Goal: Transaction & Acquisition: Subscribe to service/newsletter

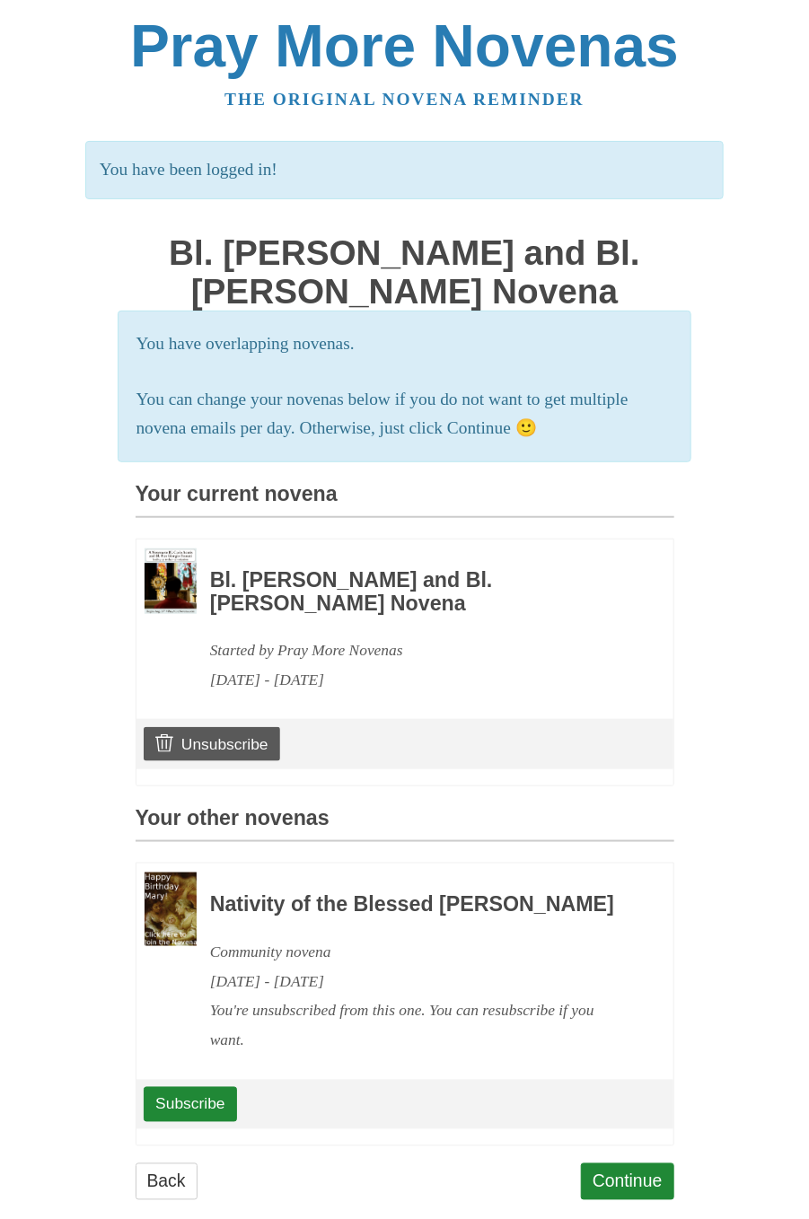
scroll to position [1, 0]
click at [192, 1120] on link "Subscribe" at bounding box center [190, 1103] width 92 height 34
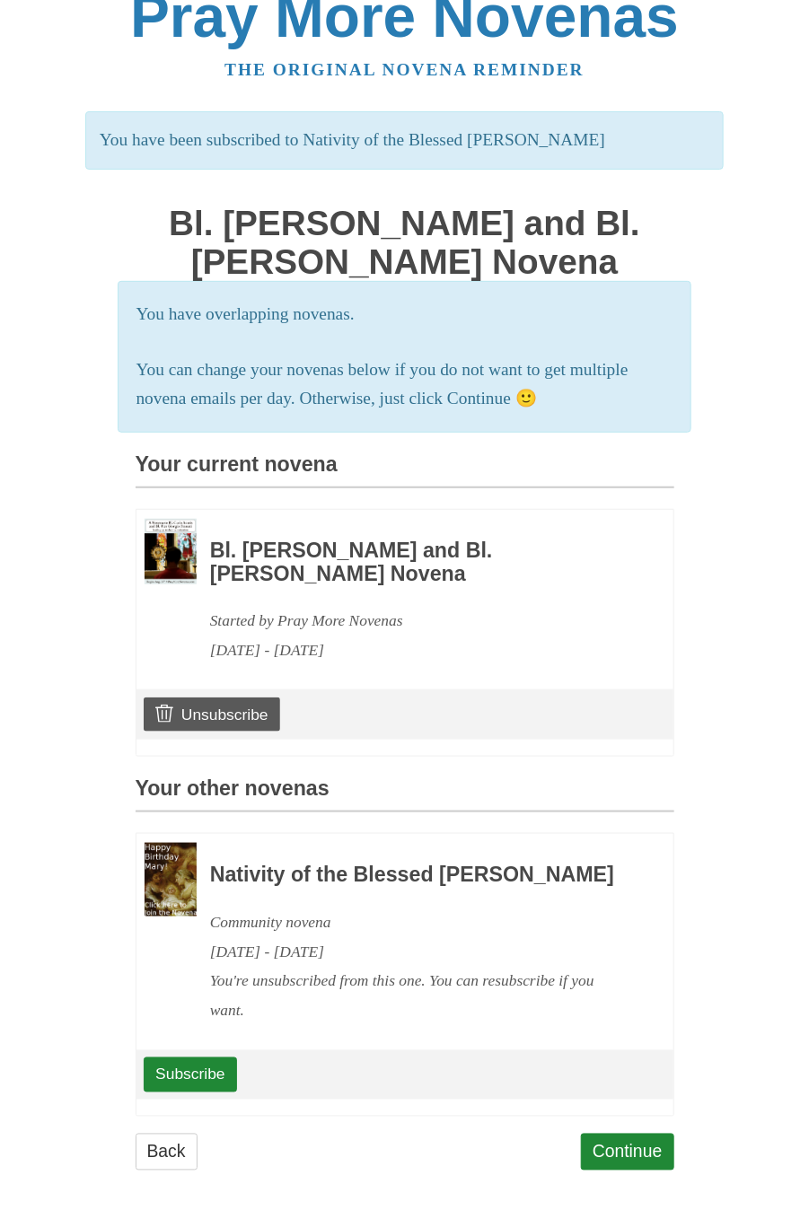
scroll to position [58, 0]
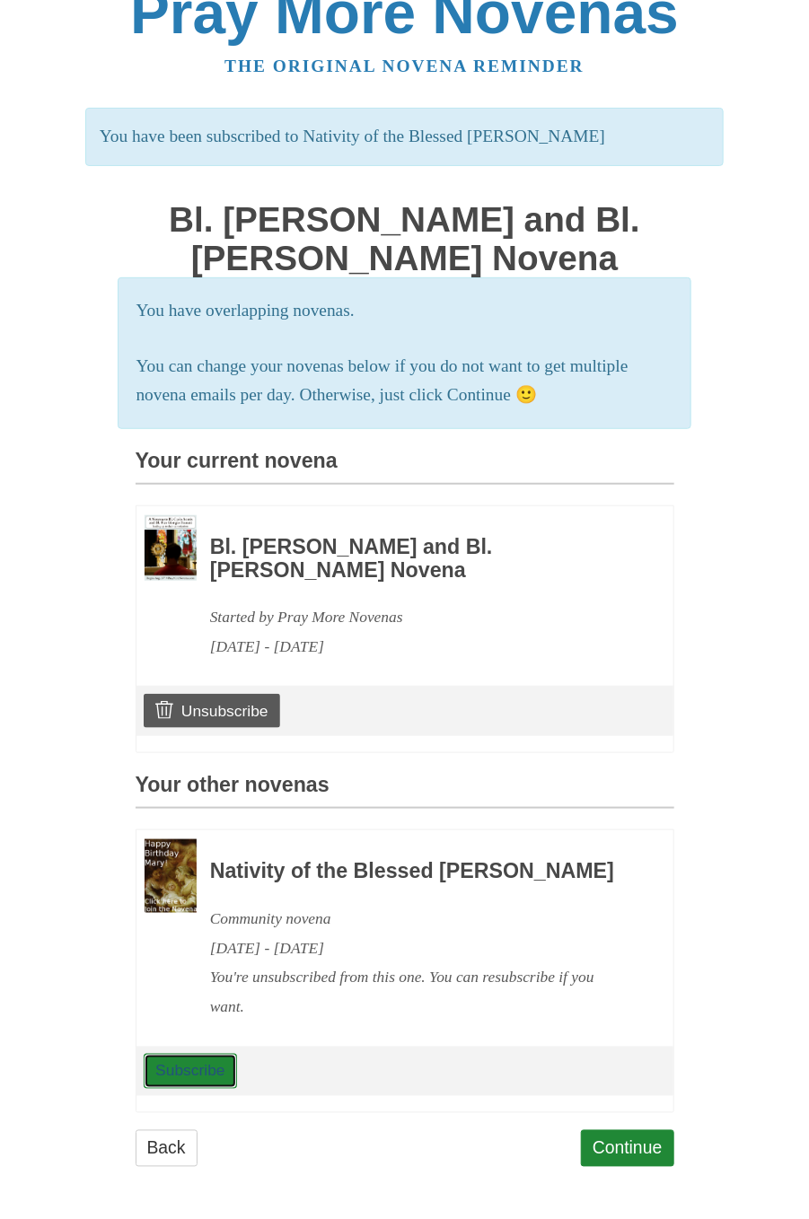
click at [203, 1067] on link "Subscribe" at bounding box center [190, 1071] width 92 height 34
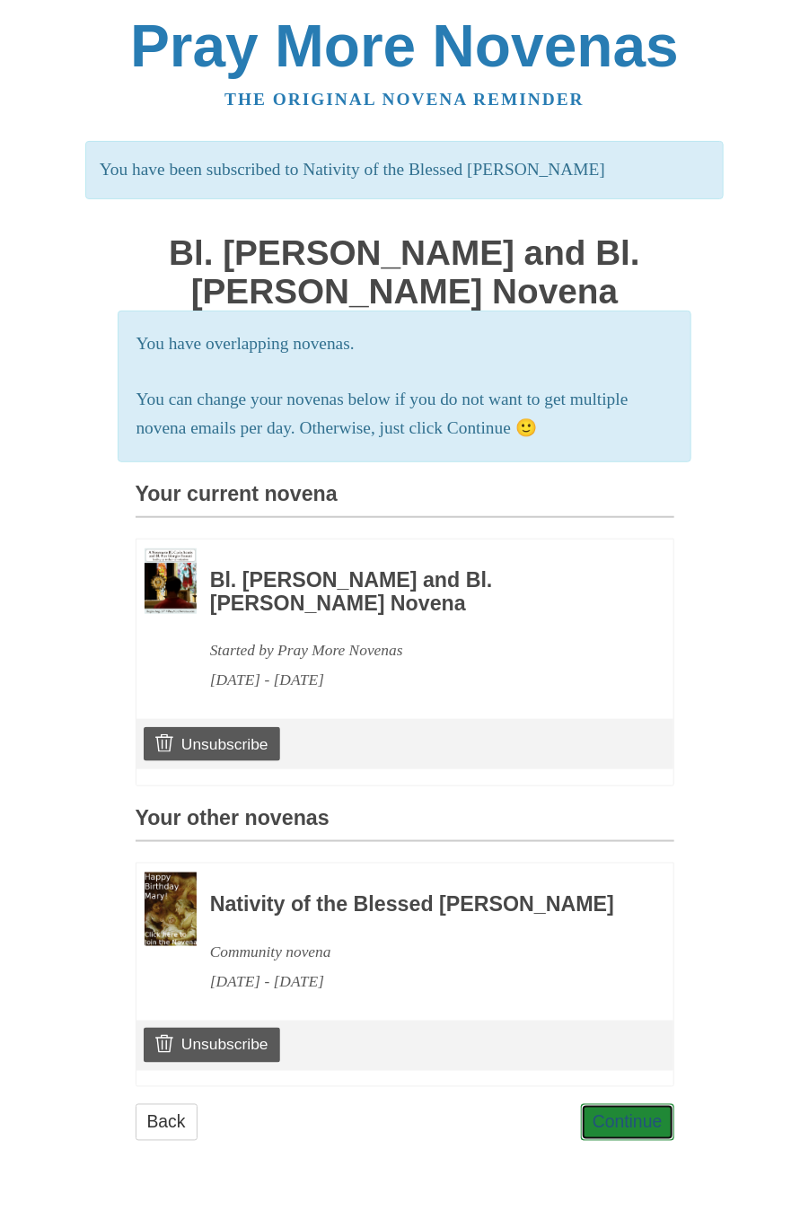
click at [632, 1141] on link "Continue" at bounding box center [627, 1122] width 93 height 37
